Goal: Find specific page/section: Find specific page/section

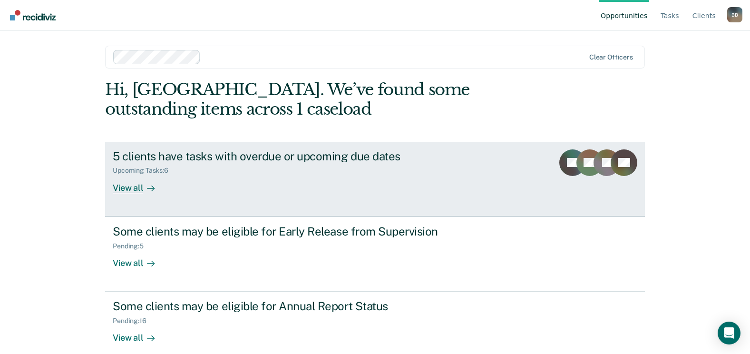
click at [288, 183] on div "5 clients have tasks with overdue or upcoming due dates Upcoming Tasks : 6 View…" at bounding box center [291, 171] width 357 height 44
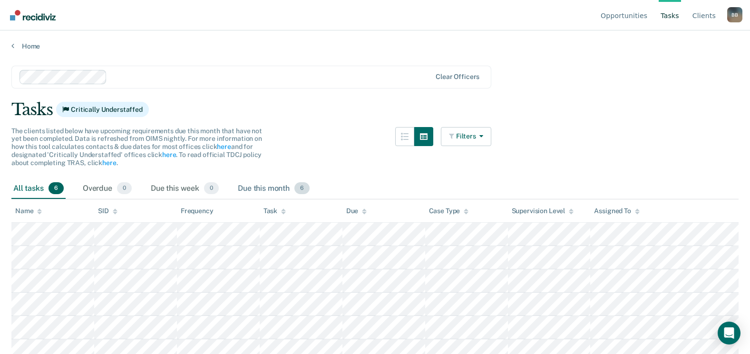
scroll to position [99, 0]
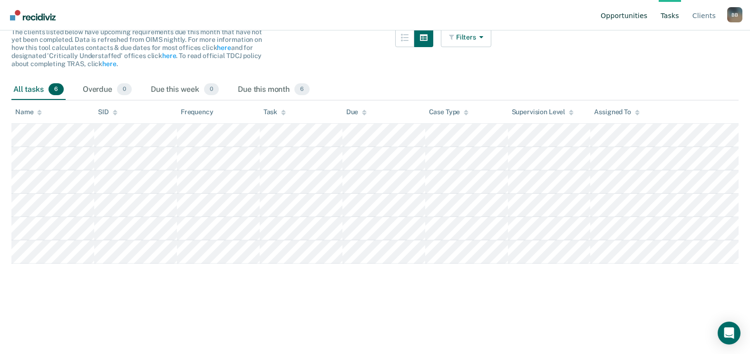
click at [636, 12] on link "Opportunities" at bounding box center [624, 15] width 50 height 30
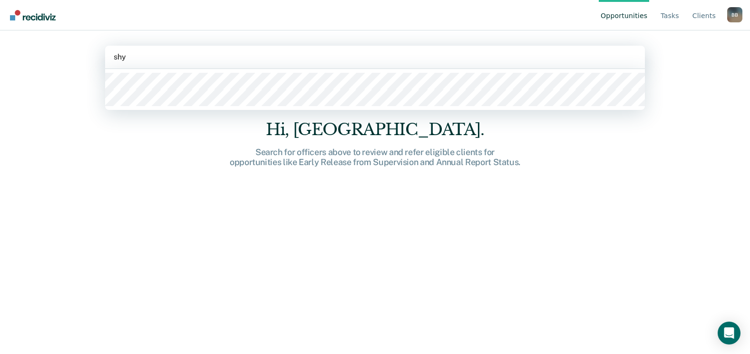
type input "shyr"
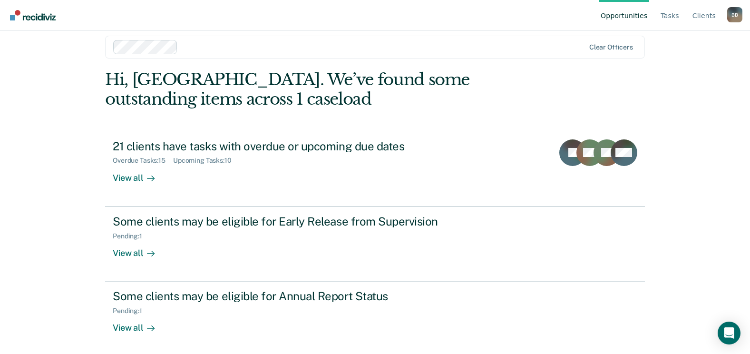
scroll to position [12, 0]
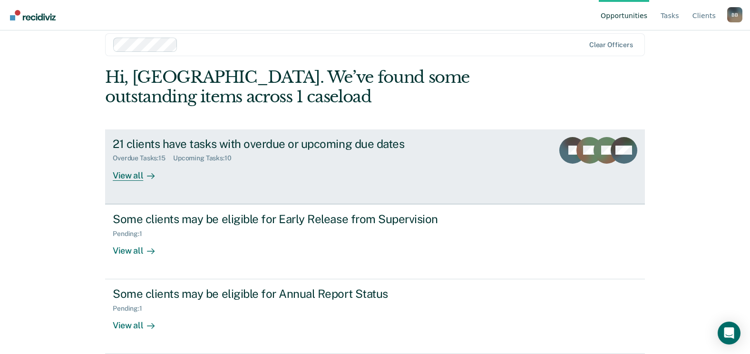
click at [143, 177] on div at bounding box center [148, 175] width 11 height 11
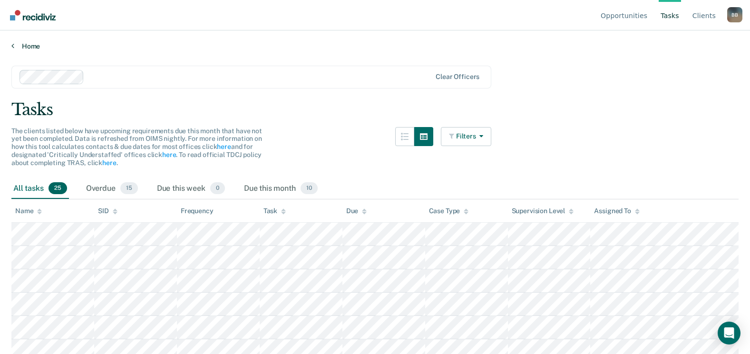
click at [19, 46] on link "Home" at bounding box center [374, 46] width 727 height 9
click at [695, 20] on link "Client s" at bounding box center [704, 15] width 27 height 30
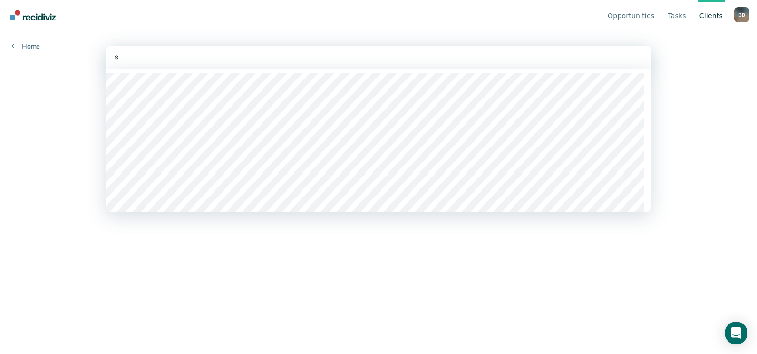
type input "se"
type input "t"
type input "hub"
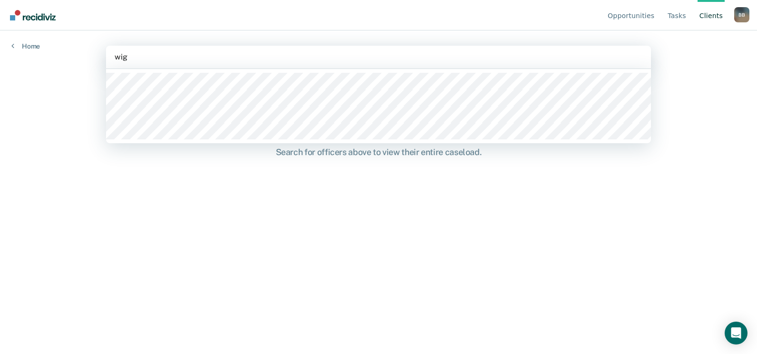
type input "wigg"
